Goal: Check status: Check status

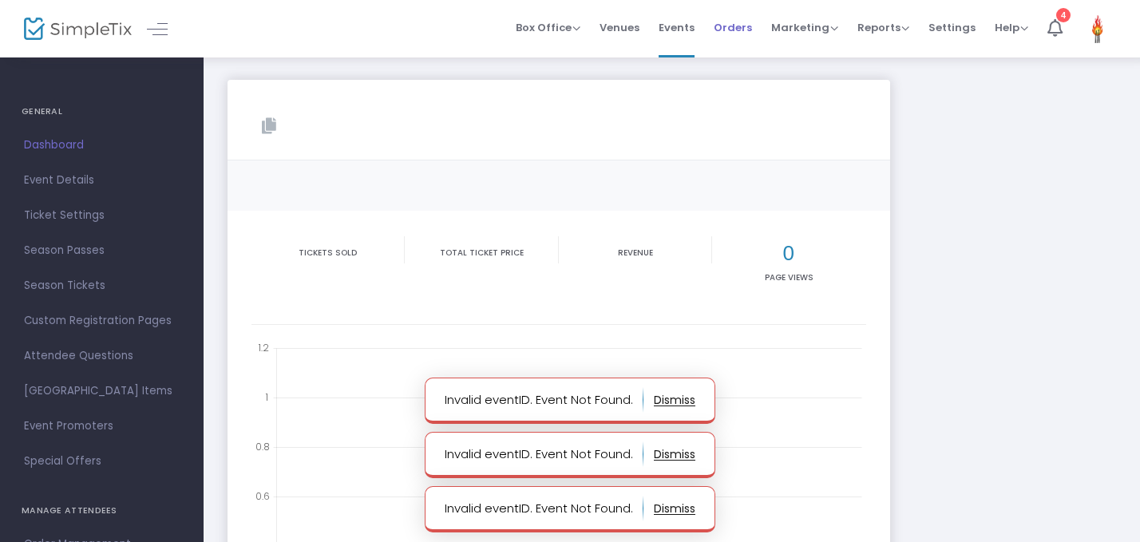
click at [735, 26] on span "Orders" at bounding box center [733, 27] width 38 height 41
click at [724, 35] on span "Orders" at bounding box center [733, 27] width 38 height 41
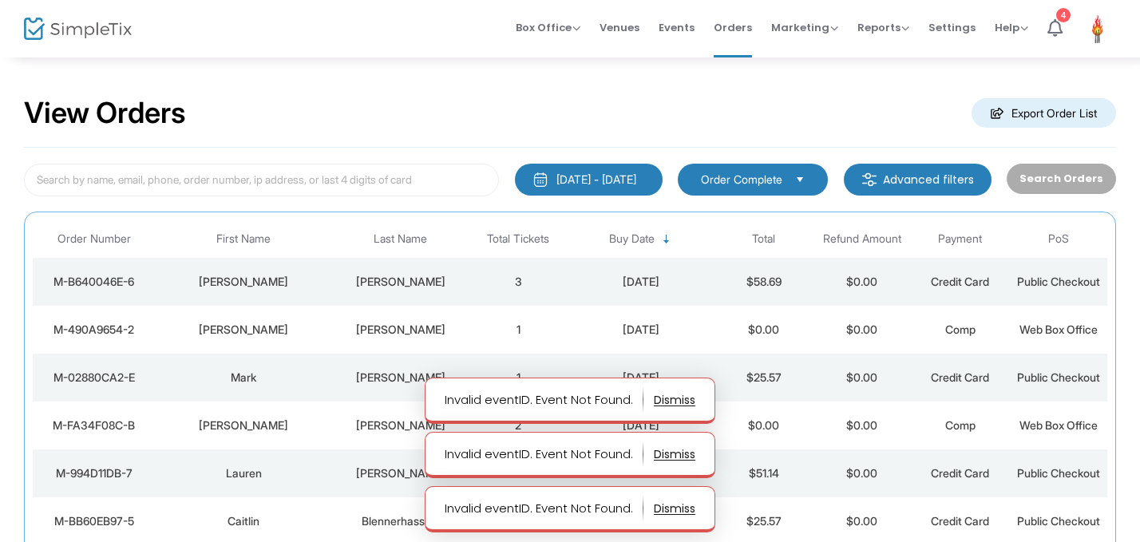
click at [463, 285] on div "[PERSON_NAME]" at bounding box center [400, 282] width 129 height 16
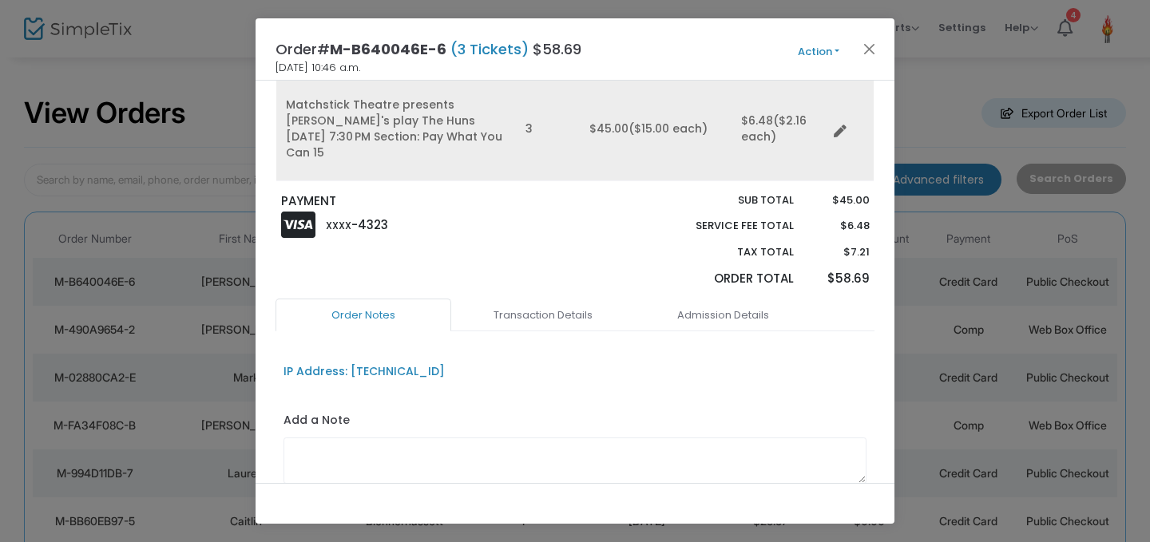
scroll to position [271, 0]
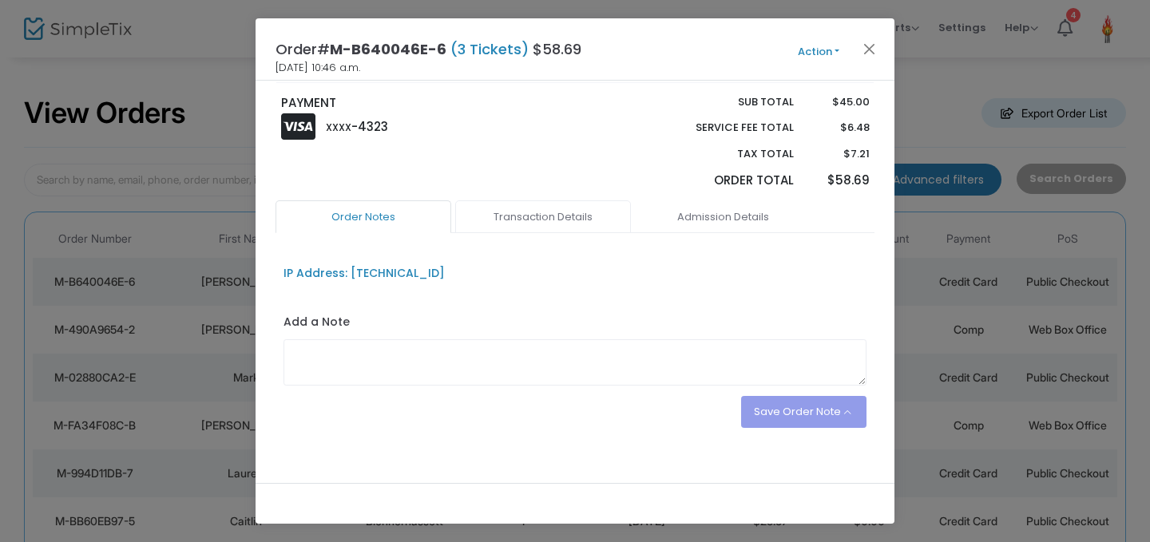
click at [571, 208] on link "Transaction Details" at bounding box center [543, 217] width 176 height 34
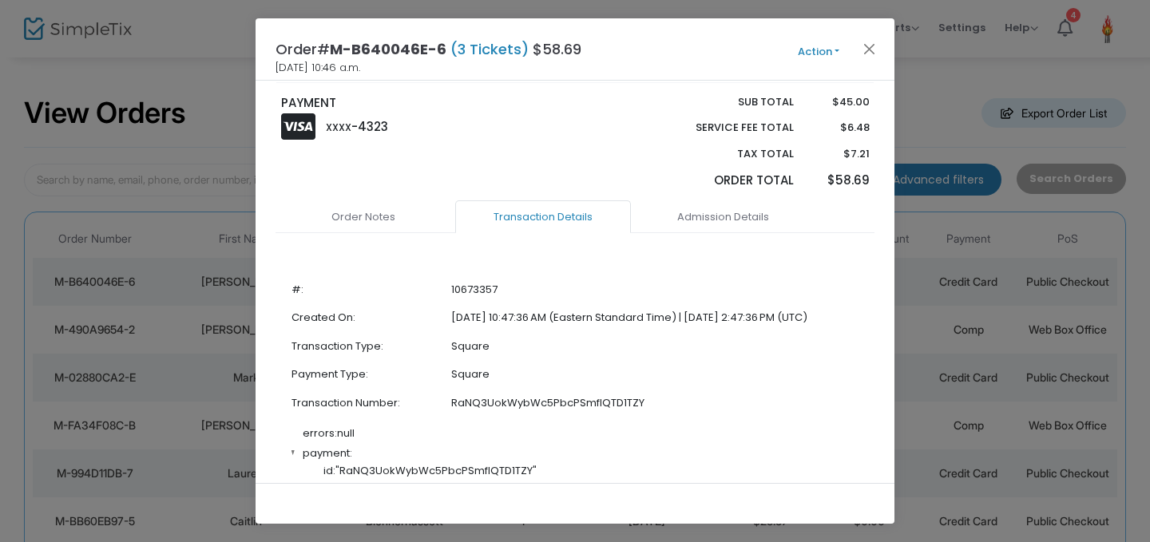
click at [419, 205] on link "Order Notes" at bounding box center [363, 217] width 176 height 34
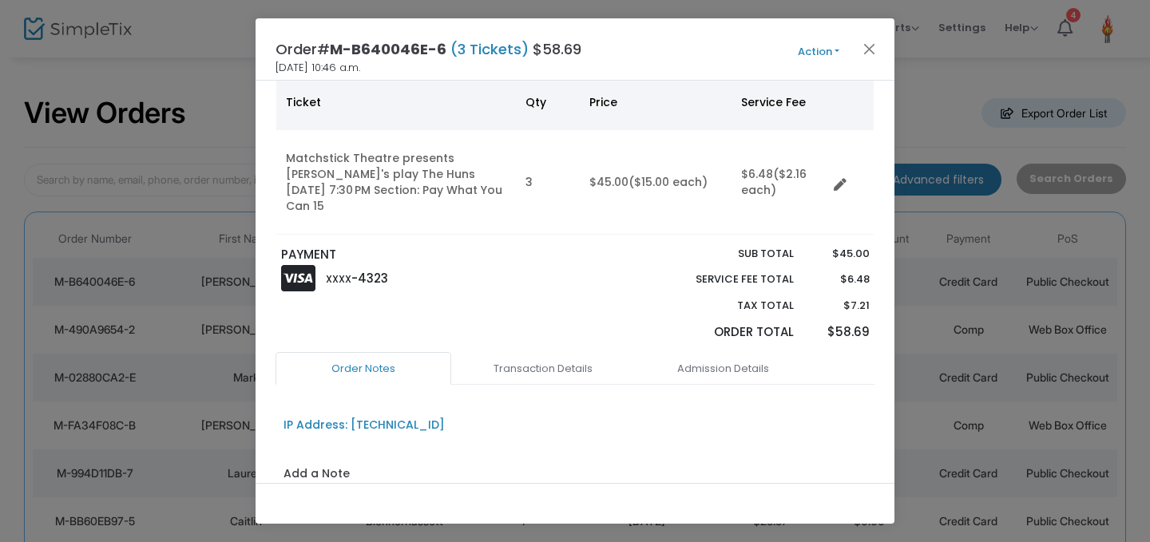
scroll to position [27, 0]
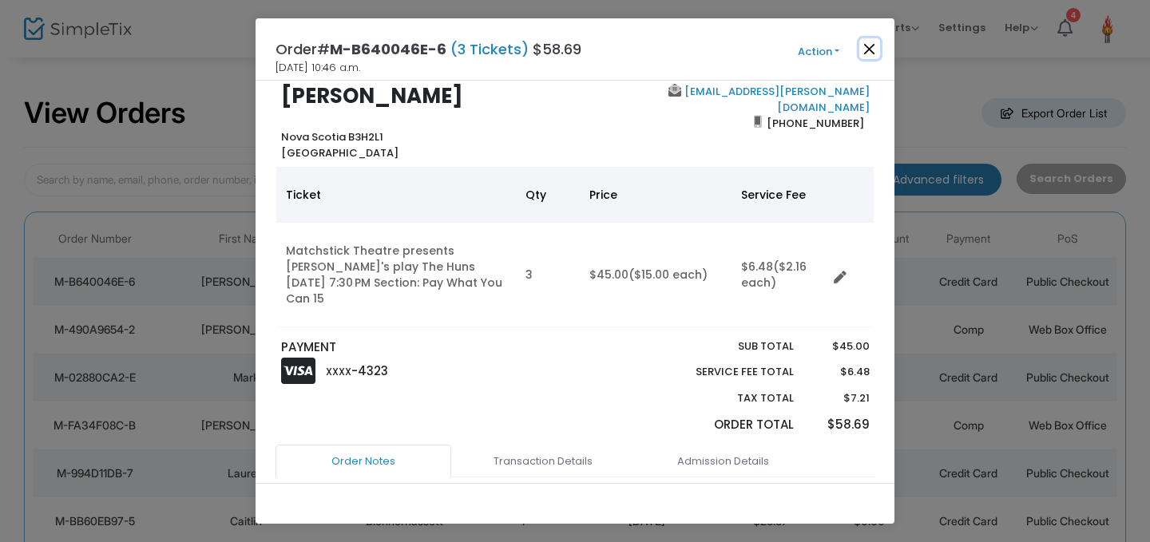
click at [871, 50] on button "Close" at bounding box center [869, 48] width 21 height 21
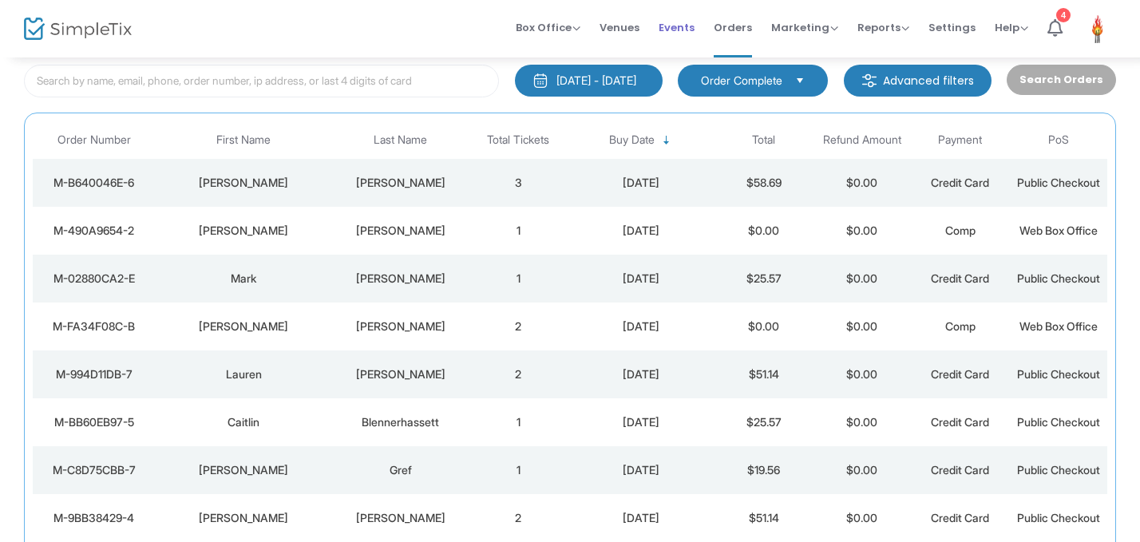
click at [686, 26] on span "Events" at bounding box center [677, 27] width 36 height 41
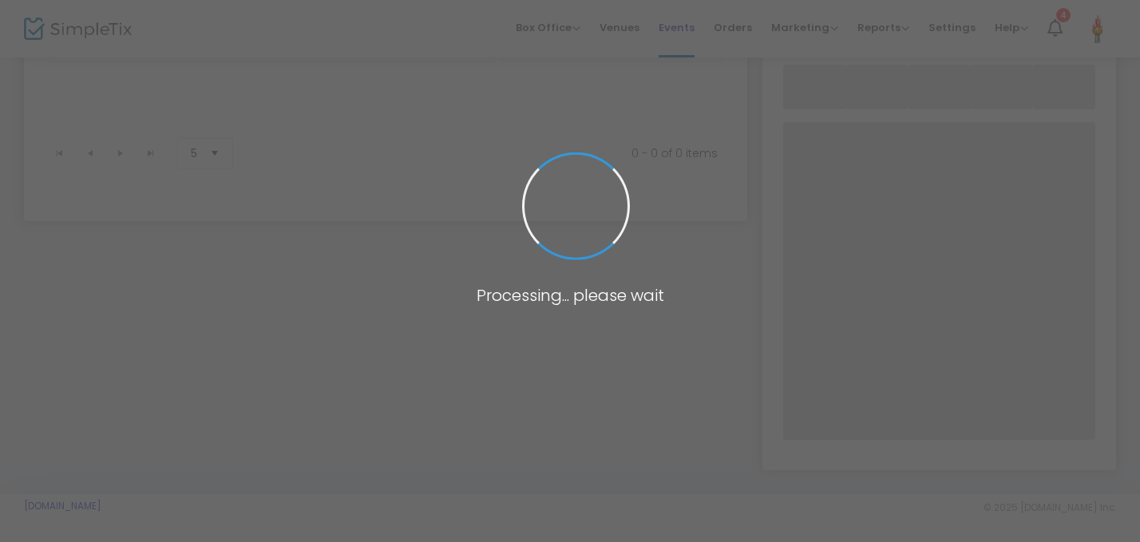
scroll to position [128, 0]
